Goal: Check status: Check status

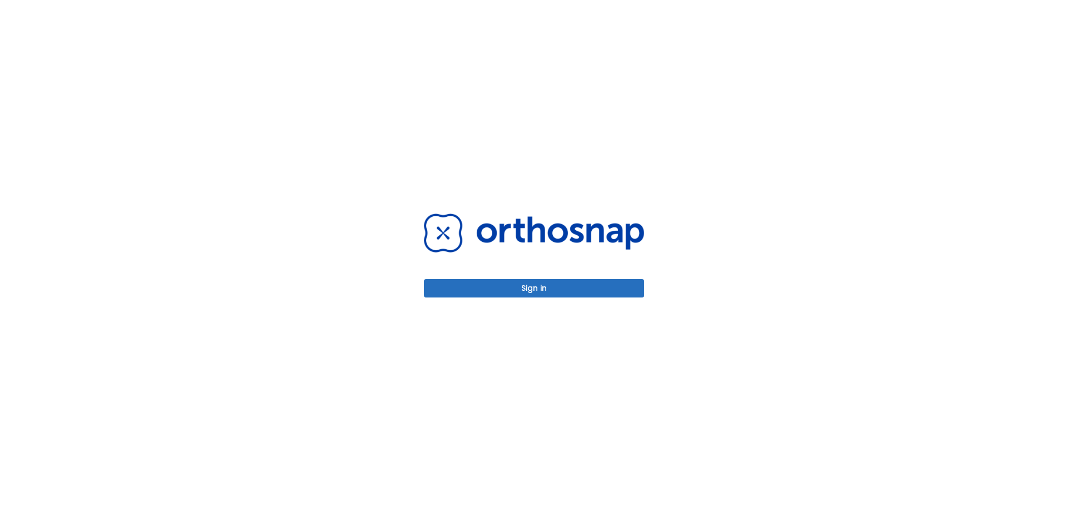
click at [547, 280] on button "Sign in" at bounding box center [534, 288] width 220 height 18
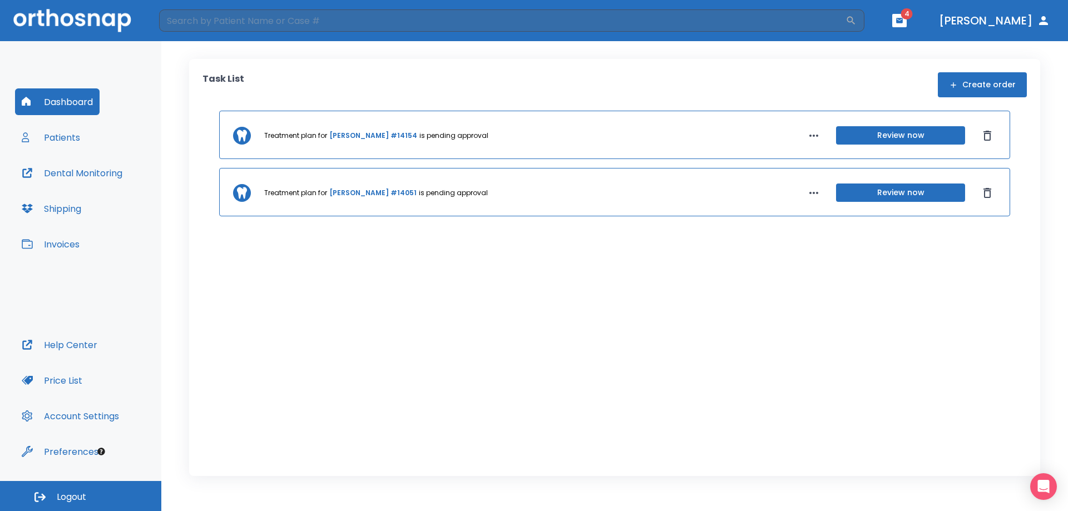
click at [214, 185] on div "Treatment plan for [PERSON_NAME] #14154 is pending approval Review now Treatmen…" at bounding box center [614, 276] width 824 height 330
click at [55, 132] on button "Patients" at bounding box center [51, 137] width 72 height 27
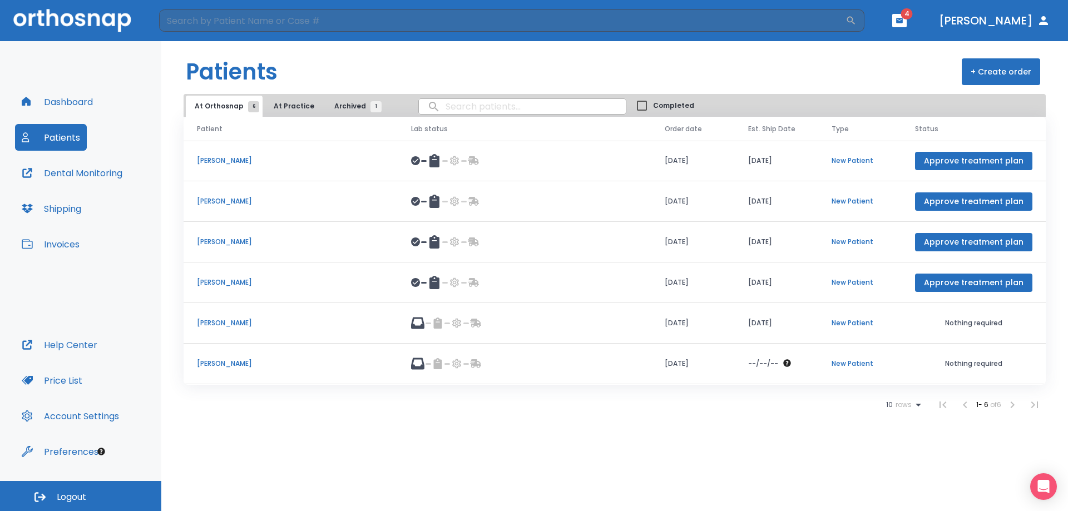
click at [221, 316] on td "[PERSON_NAME]" at bounding box center [291, 323] width 214 height 41
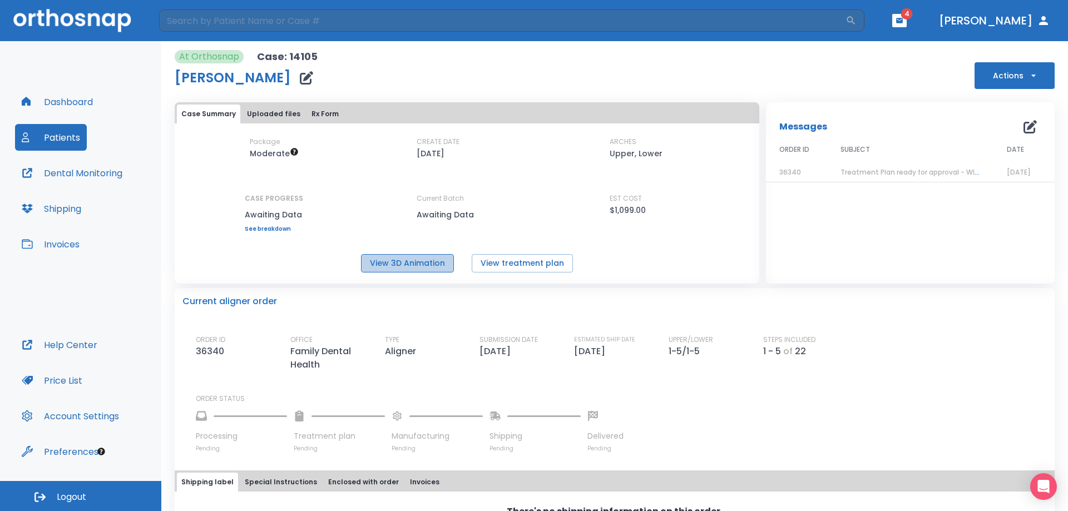
click at [415, 261] on button "View 3D Animation" at bounding box center [407, 263] width 93 height 18
click at [495, 256] on button "View treatment plan" at bounding box center [522, 263] width 101 height 18
click at [309, 109] on button "Rx Form" at bounding box center [325, 114] width 36 height 19
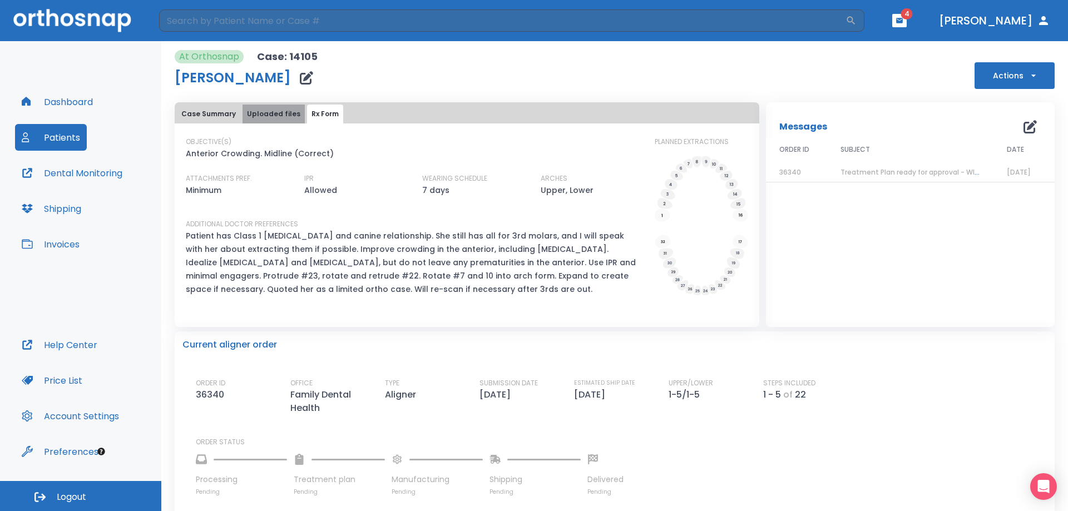
click at [277, 114] on button "Uploaded files" at bounding box center [273, 114] width 62 height 19
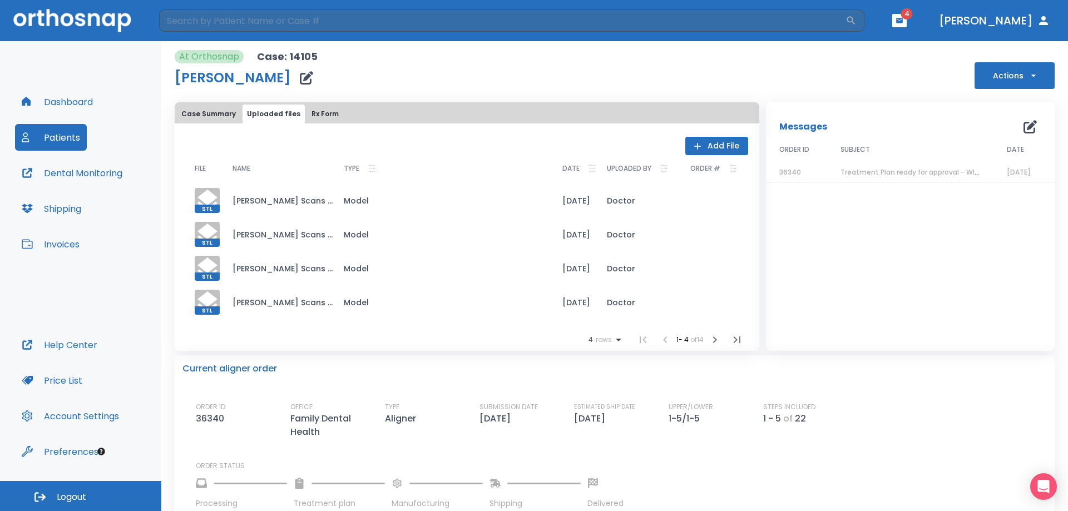
click at [895, 175] on span "Treatment Plan ready for approval - WITH EXTRACTION" at bounding box center [933, 171] width 187 height 9
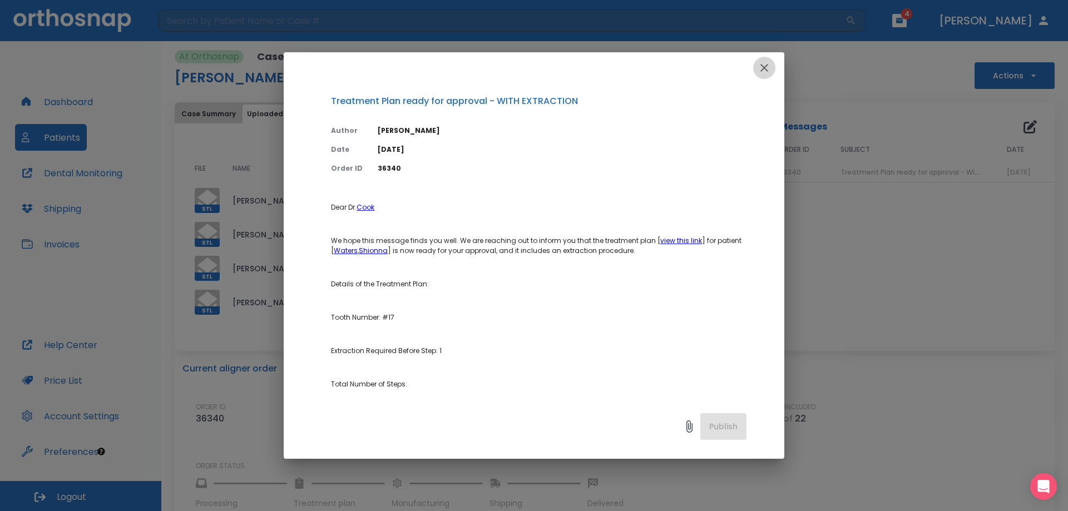
click at [762, 68] on icon "button" at bounding box center [764, 67] width 13 height 13
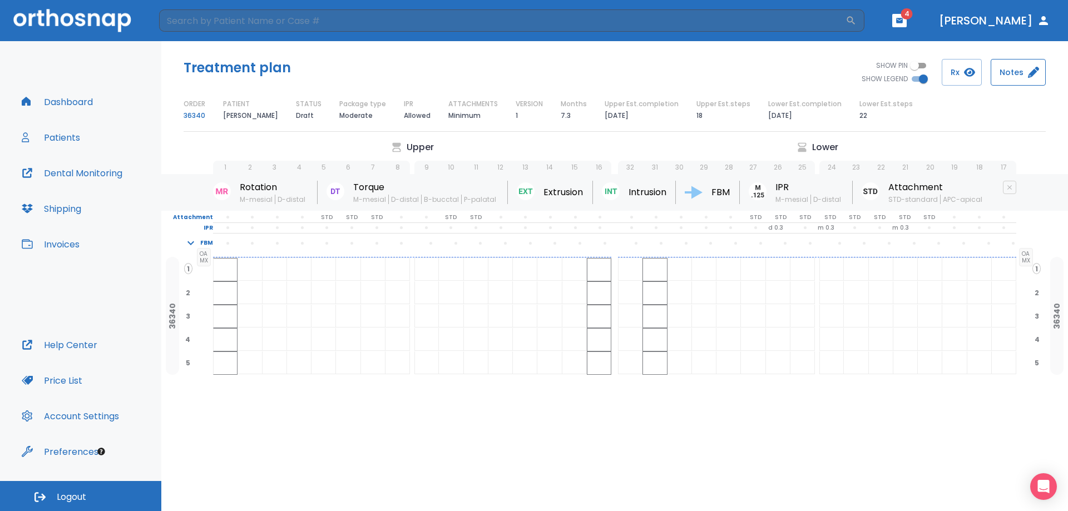
click at [995, 73] on button "Notes" at bounding box center [1018, 72] width 55 height 27
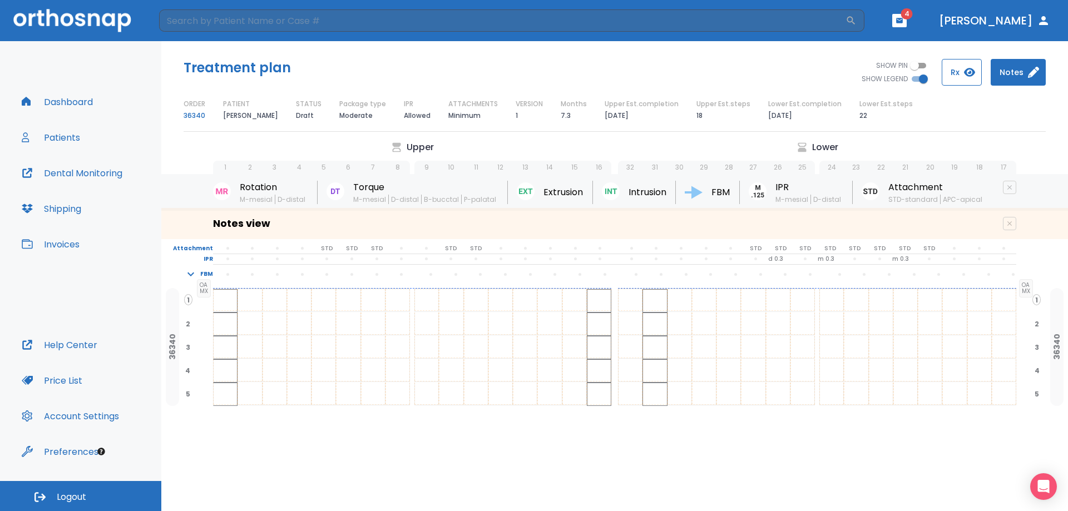
click at [953, 73] on button "Rx" at bounding box center [962, 72] width 40 height 27
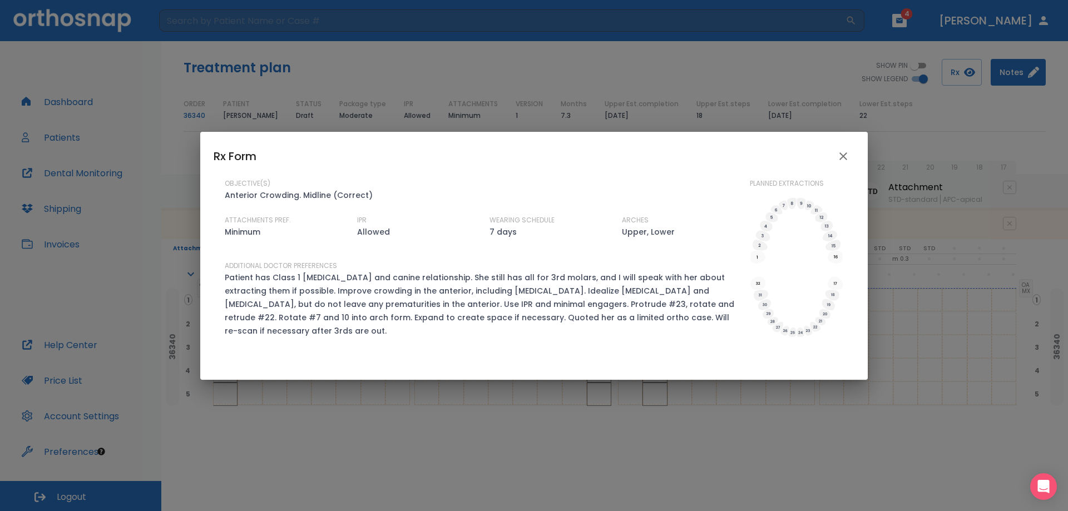
click at [841, 163] on icon "close" at bounding box center [842, 156] width 13 height 13
